Goal: Task Accomplishment & Management: Complete application form

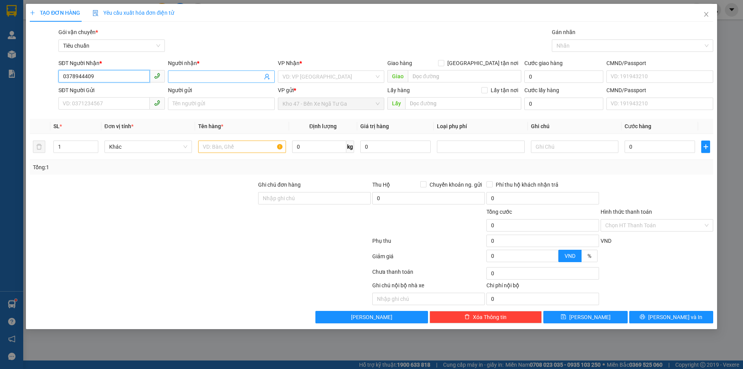
type input "0378944409"
click at [232, 79] on input "Người nhận *" at bounding box center [217, 76] width 89 height 9
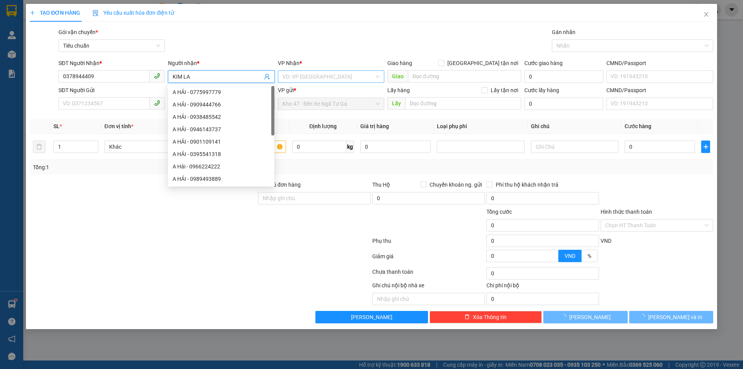
type input "KIM LA"
click at [337, 78] on input "search" at bounding box center [328, 77] width 92 height 12
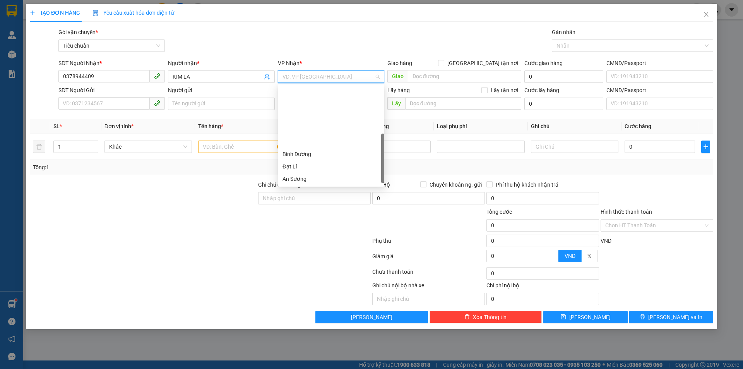
scroll to position [71, 0]
drag, startPoint x: 307, startPoint y: 95, endPoint x: 184, endPoint y: 96, distance: 123.8
click at [306, 95] on div "Đạt Lí" at bounding box center [330, 95] width 97 height 9
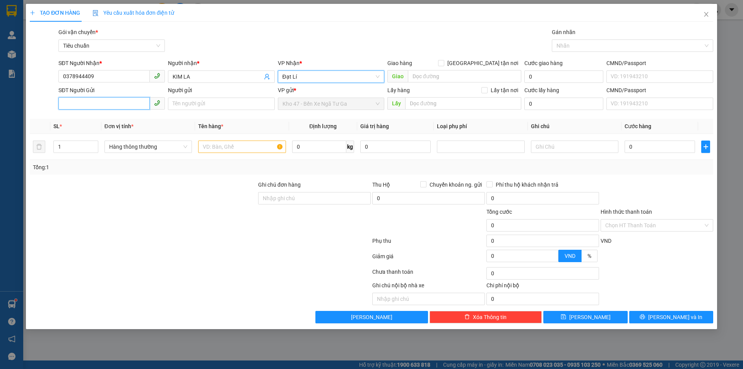
click at [127, 97] on input "SĐT Người Gửi" at bounding box center [103, 103] width 91 height 12
type input "0877787804"
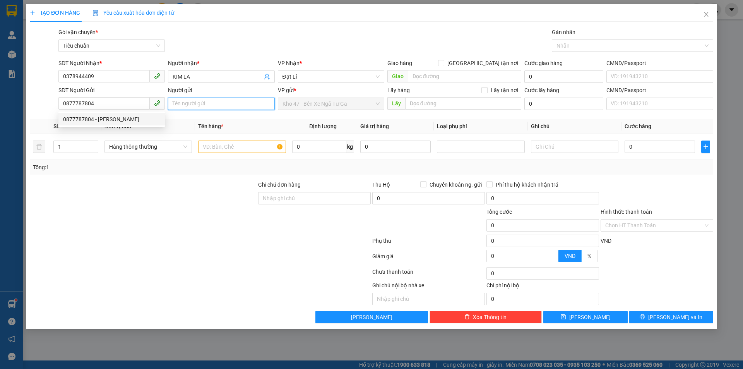
click at [177, 103] on input "Người gửi" at bounding box center [221, 103] width 106 height 12
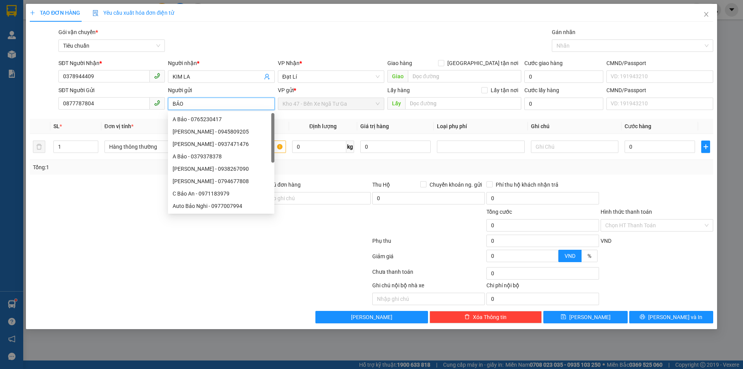
type input "BẢO"
drag, startPoint x: 92, startPoint y: 225, endPoint x: 121, endPoint y: 196, distance: 41.0
click at [92, 225] on div at bounding box center [143, 220] width 228 height 27
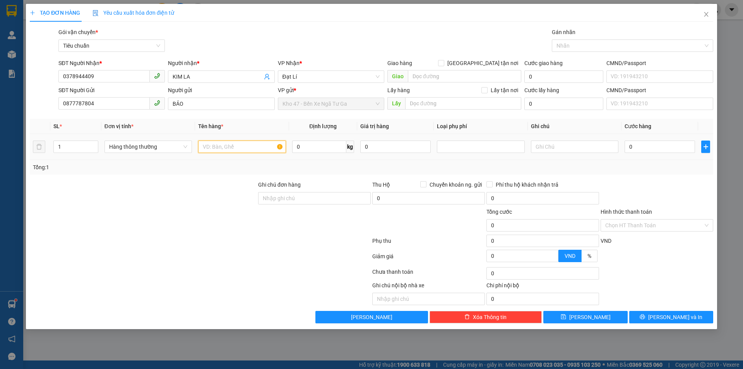
click at [247, 141] on input "text" at bounding box center [241, 146] width 87 height 12
type input "TRÀ SỮA ( ĐÃ TƯ VẤN )"
click at [312, 143] on input "0" at bounding box center [319, 146] width 54 height 12
type input "7"
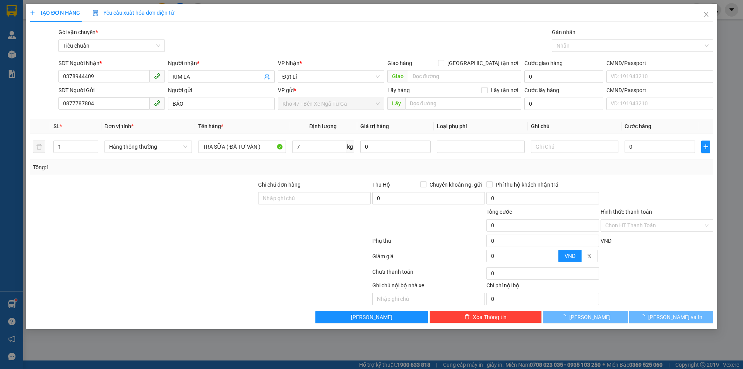
click at [335, 182] on div "Ghi chú đơn hàng" at bounding box center [314, 186] width 113 height 12
type input "40.000"
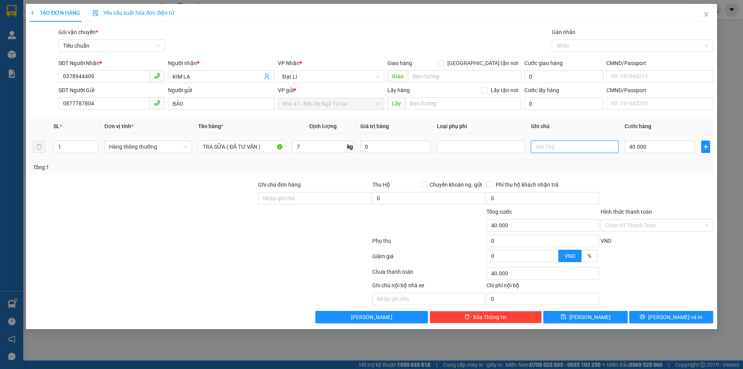
click at [586, 149] on input "text" at bounding box center [574, 146] width 87 height 12
type input "TXV [GEOGRAPHIC_DATA]"
drag, startPoint x: 648, startPoint y: 219, endPoint x: 647, endPoint y: 236, distance: 16.3
click at [648, 224] on input "Hình thức thanh toán" at bounding box center [654, 225] width 98 height 12
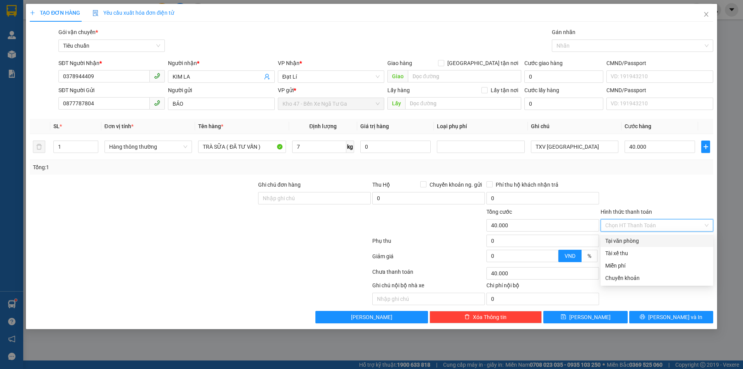
click at [646, 238] on div "Tại văn phòng" at bounding box center [656, 240] width 103 height 9
type input "0"
click at [648, 330] on div "TẠO ĐƠN HÀNG Yêu cầu xuất hóa đơn điện tử Transit Pickup Surcharge Ids Transit …" at bounding box center [371, 184] width 743 height 369
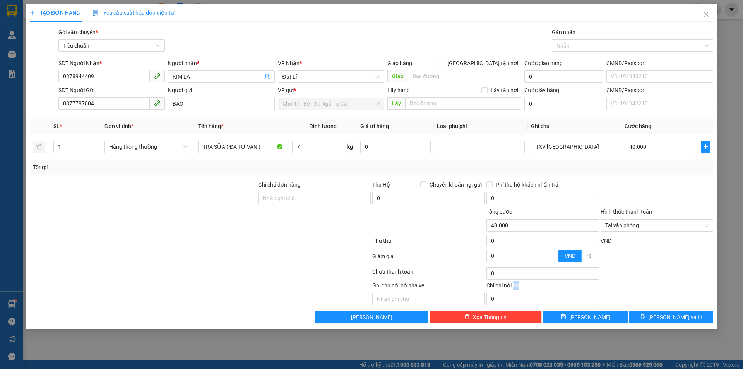
drag, startPoint x: 648, startPoint y: 330, endPoint x: 658, endPoint y: 307, distance: 25.0
click at [649, 327] on div "TẠO ĐƠN HÀNG Yêu cầu xuất hóa đơn điện tử Transit Pickup Surcharge Ids Transit …" at bounding box center [371, 184] width 743 height 369
click at [645, 319] on span "printer" at bounding box center [641, 317] width 5 height 6
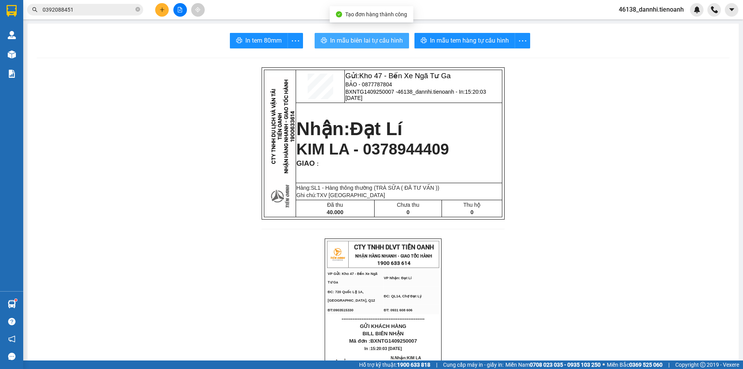
click at [349, 38] on span "In mẫu biên lai tự cấu hình" at bounding box center [366, 41] width 73 height 10
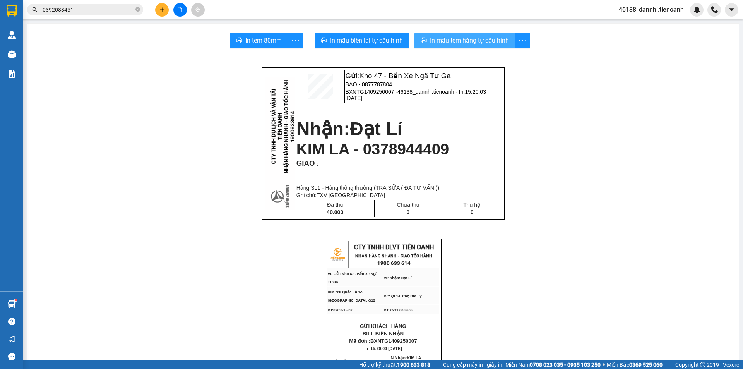
click at [451, 40] on span "In mẫu tem hàng tự cấu hình" at bounding box center [469, 41] width 79 height 10
